Goal: Find contact information: Find contact information

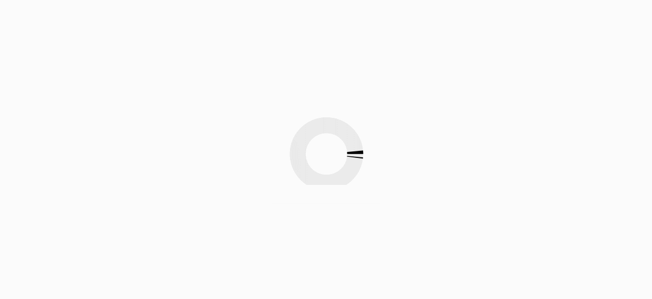
scroll to position [54, 0]
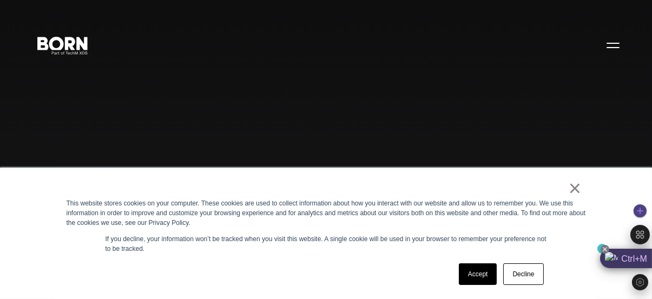
click at [603, 249] on icon at bounding box center [605, 249] width 4 height 4
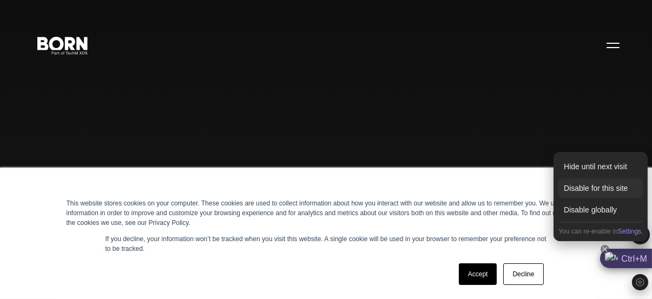
click at [602, 186] on div "Disable for this site" at bounding box center [600, 188] width 84 height 19
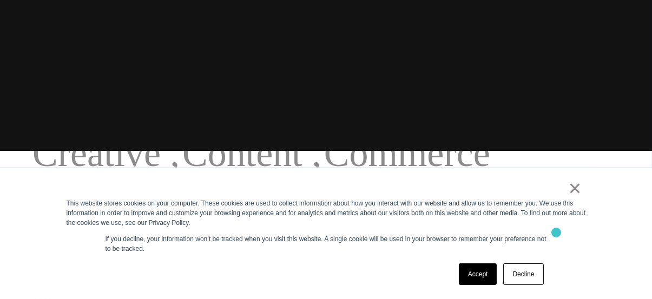
scroll to position [157, 0]
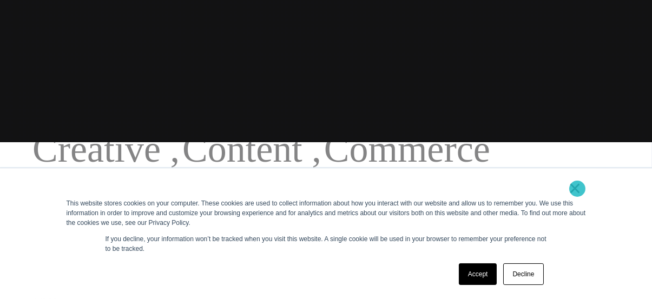
click at [577, 189] on link "×" at bounding box center [575, 188] width 13 height 10
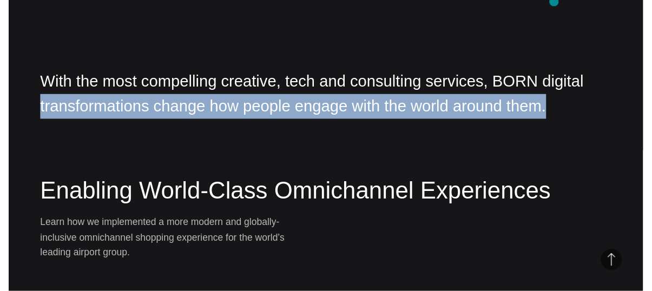
scroll to position [1014, 0]
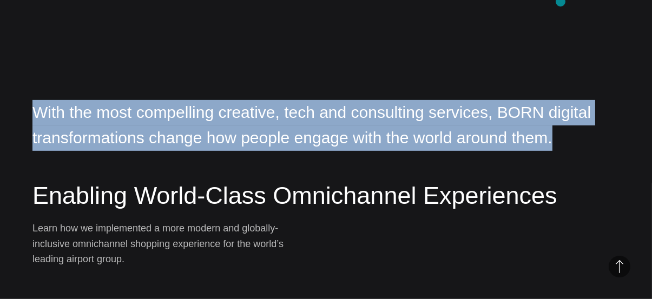
drag, startPoint x: 556, startPoint y: 17, endPoint x: 563, endPoint y: 10, distance: 9.9
type textarea "**********"
click at [563, 10] on div "About – BORN With the most compelling creative, tech and consulting services, B…" at bounding box center [326, 33] width 652 height 299
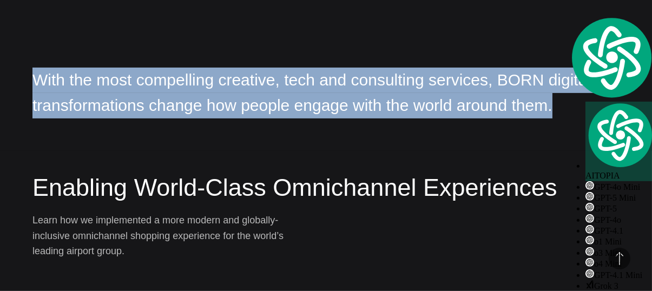
click at [599, 119] on p "With the most compelling creative, tech and consulting services, BORN digital t…" at bounding box center [325, 93] width 587 height 51
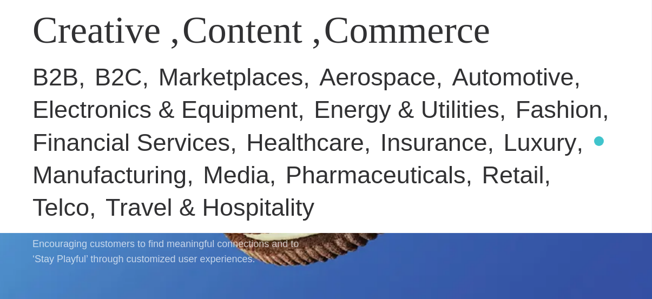
scroll to position [0, 0]
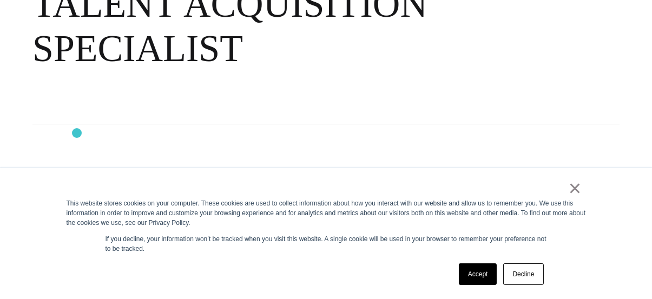
scroll to position [214, 0]
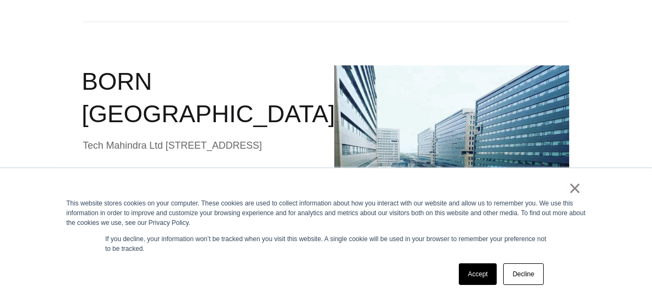
scroll to position [344, 0]
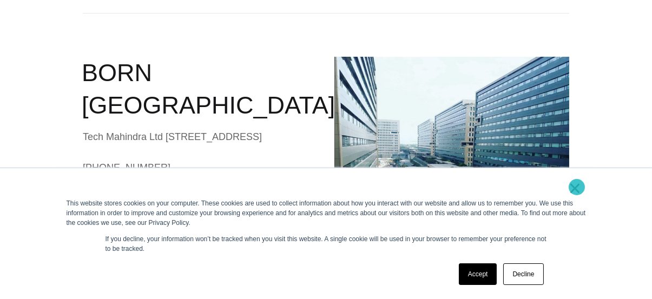
click at [577, 187] on link "×" at bounding box center [575, 188] width 13 height 10
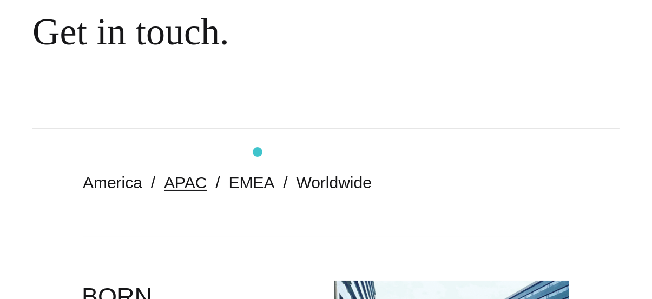
scroll to position [0, 0]
